Goal: Task Accomplishment & Management: Complete application form

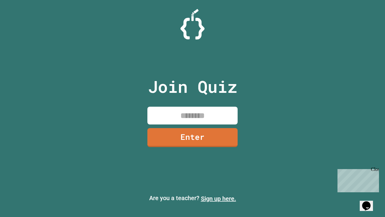
click at [218, 198] on link "Sign up here." at bounding box center [218, 198] width 35 height 7
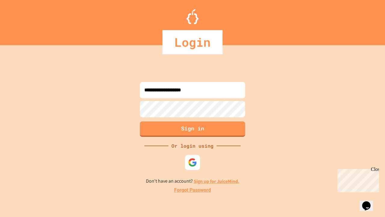
type input "**********"
